Goal: Transaction & Acquisition: Purchase product/service

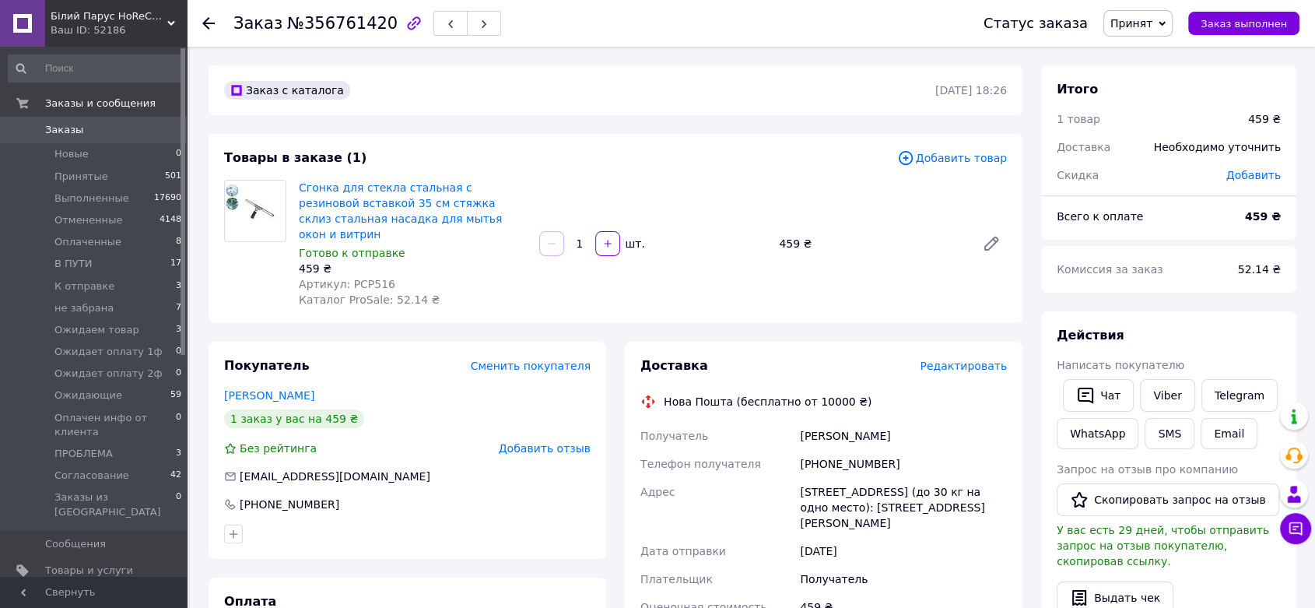
click at [987, 160] on span "Добавить товар" at bounding box center [952, 157] width 110 height 17
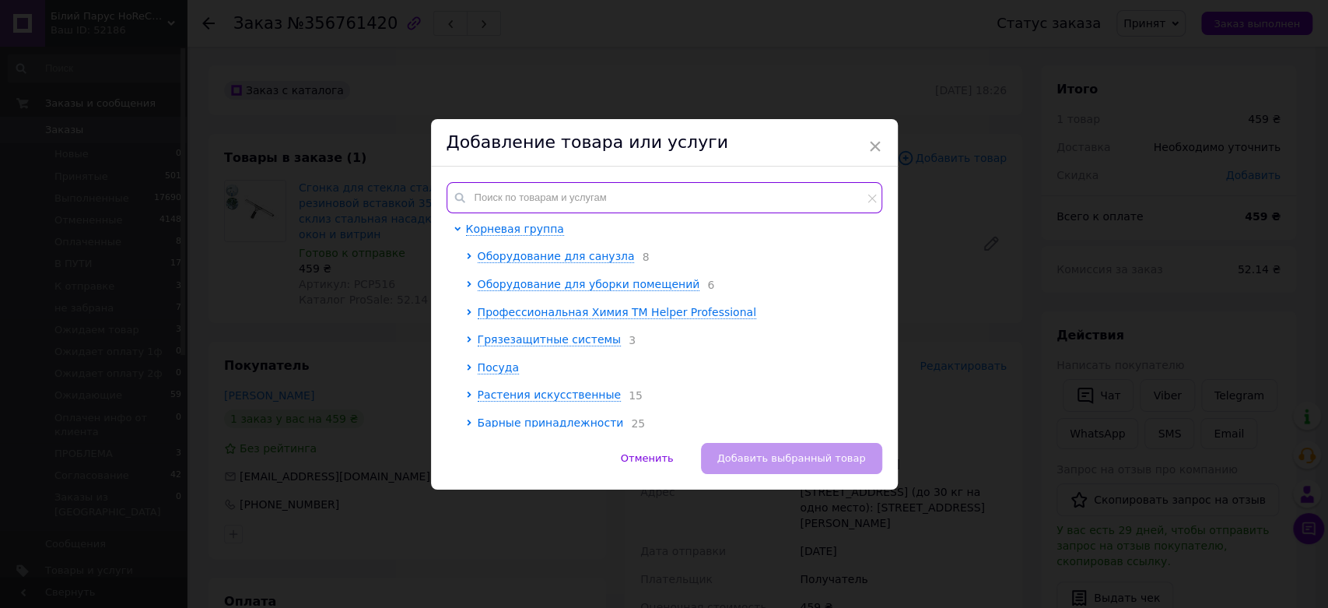
click at [548, 206] on input "text" at bounding box center [665, 197] width 436 height 31
paste input "BP 23202"
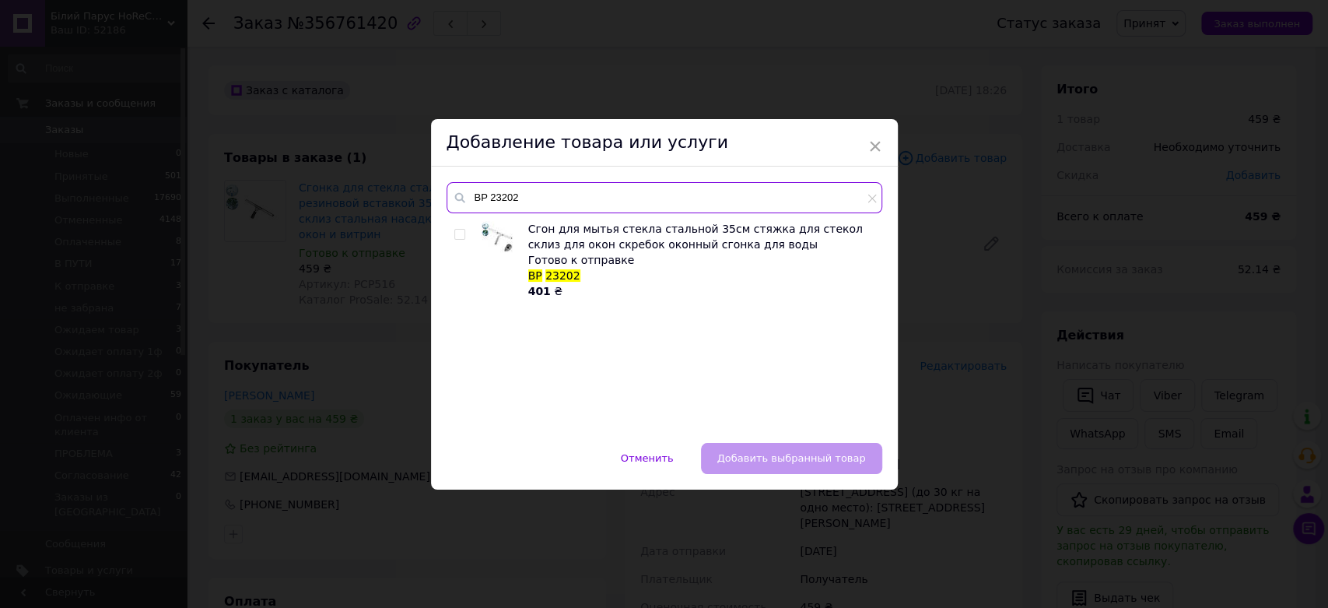
type input "BP 23202"
click at [457, 234] on input "checkbox" at bounding box center [459, 235] width 10 height 10
checkbox input "true"
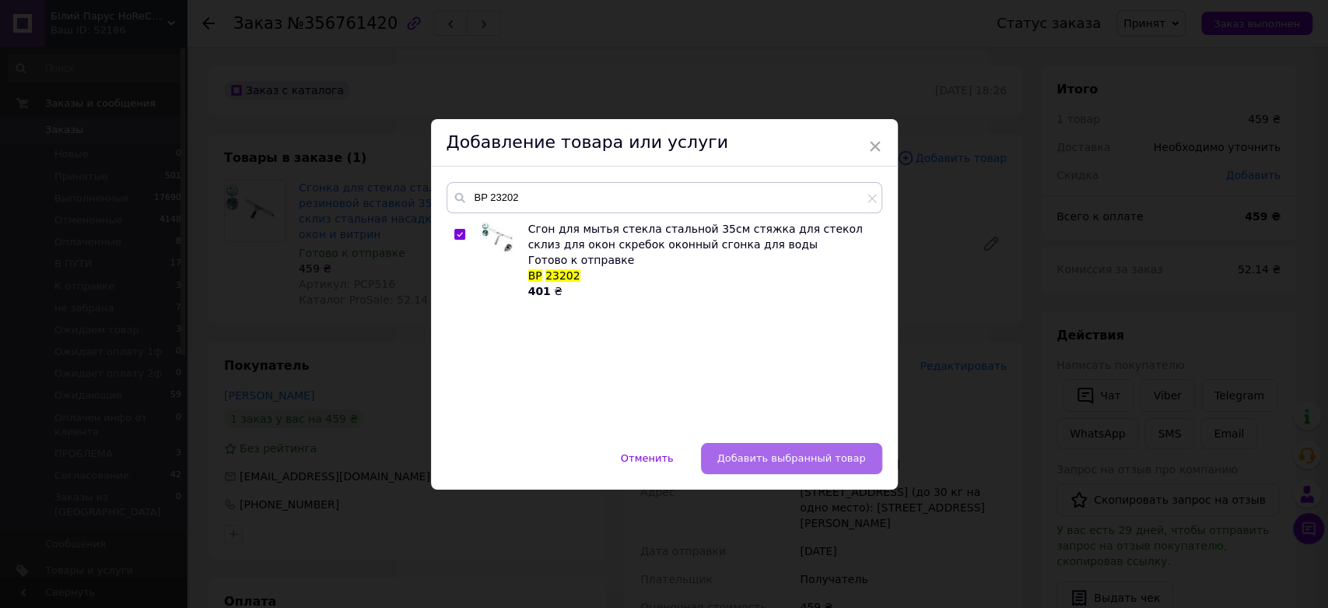
click at [779, 462] on span "Добавить выбранный товар" at bounding box center [791, 458] width 149 height 12
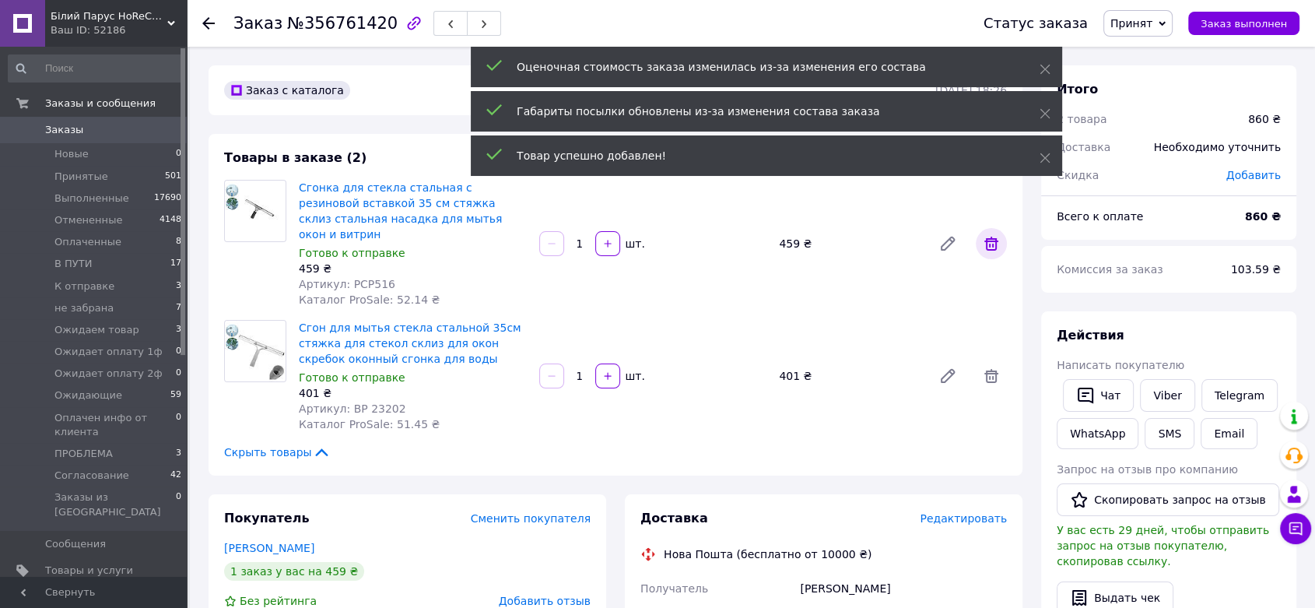
click at [985, 240] on icon at bounding box center [991, 243] width 19 height 19
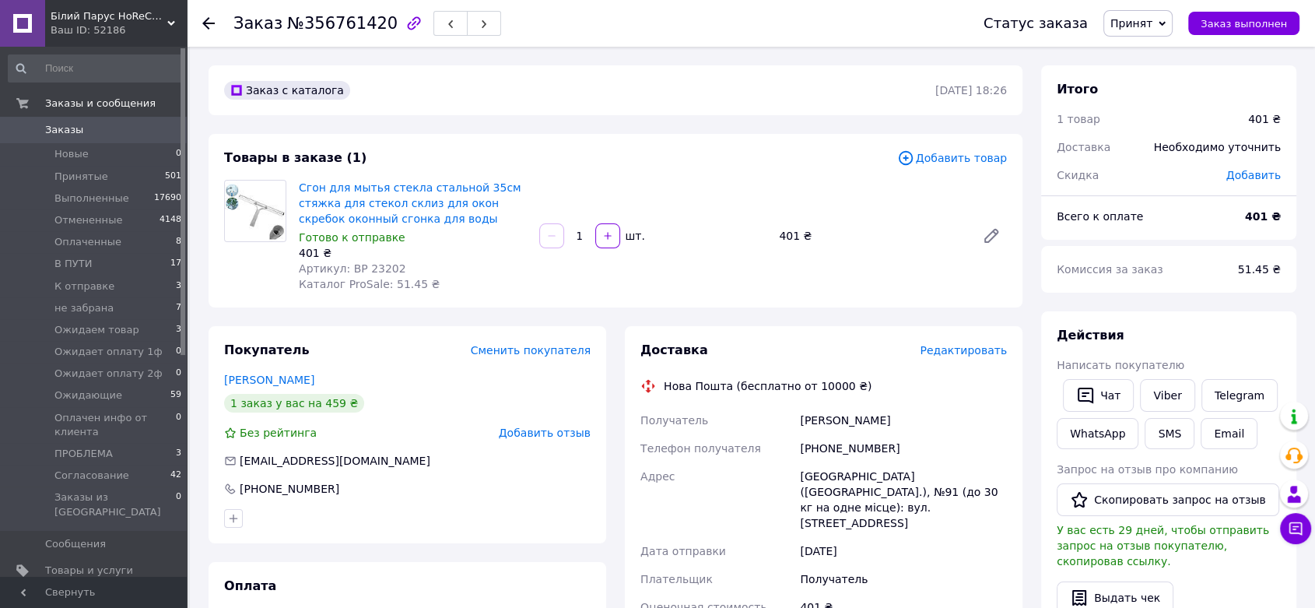
click at [938, 160] on span "Добавить товар" at bounding box center [952, 157] width 110 height 17
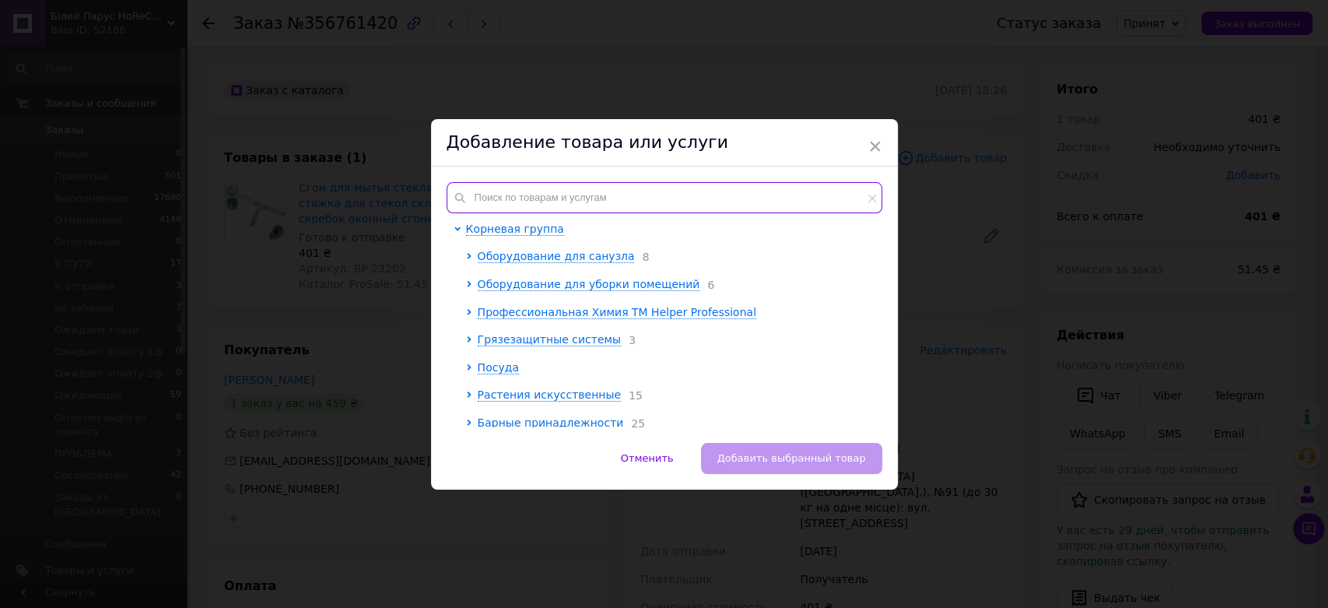
click at [559, 198] on input "text" at bounding box center [665, 197] width 436 height 31
paste input "BPAES286"
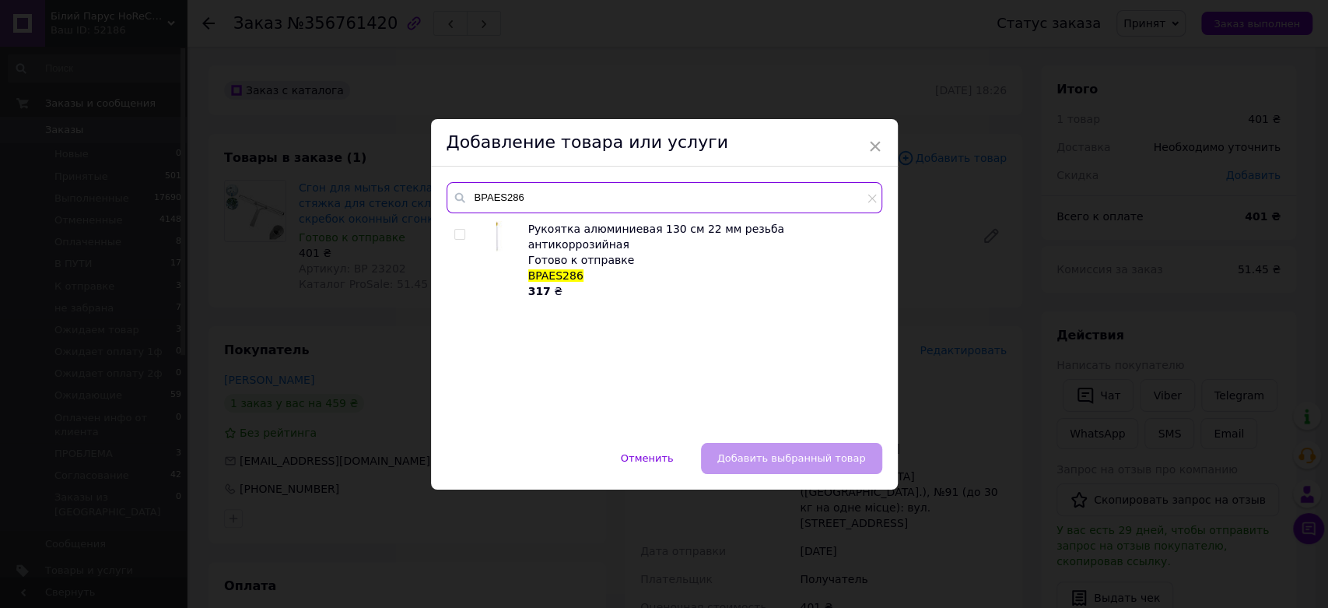
type input "BPAES286"
click at [458, 234] on input "checkbox" at bounding box center [459, 235] width 10 height 10
checkbox input "true"
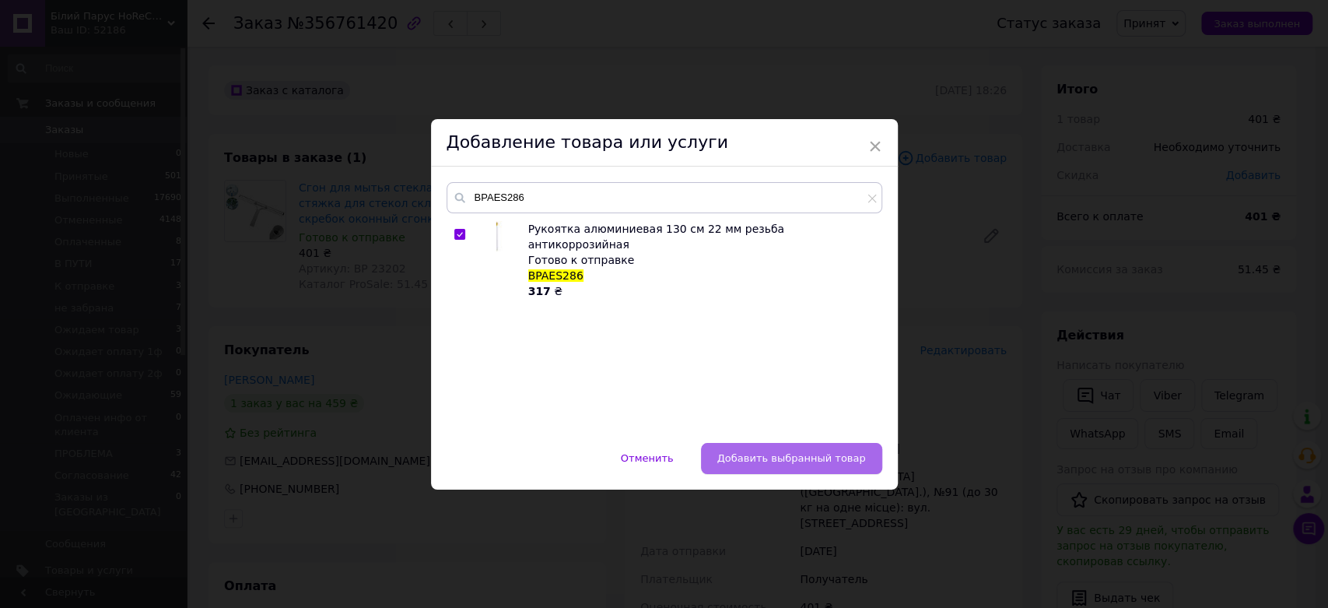
click at [781, 468] on button "Добавить выбранный товар" at bounding box center [791, 458] width 181 height 31
